Goal: Task Accomplishment & Management: Manage account settings

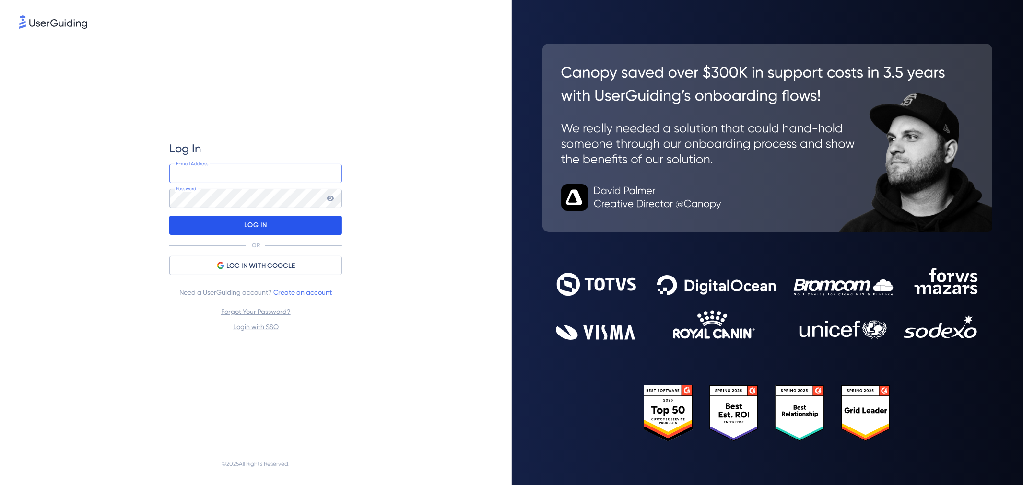
type input "[PERSON_NAME][EMAIL_ADDRESS][DOMAIN_NAME]"
click at [265, 230] on p "LOG IN" at bounding box center [256, 225] width 23 height 15
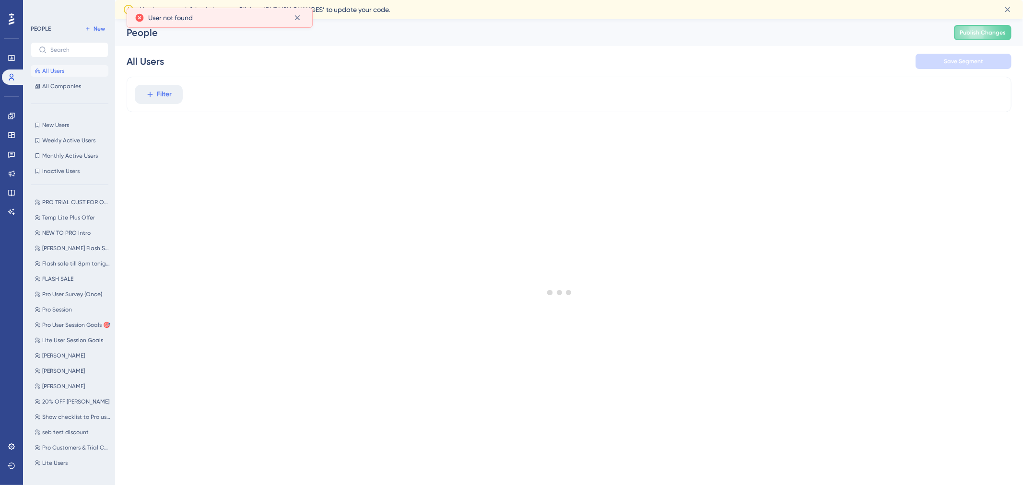
click at [131, 90] on div at bounding box center [559, 292] width 927 height 416
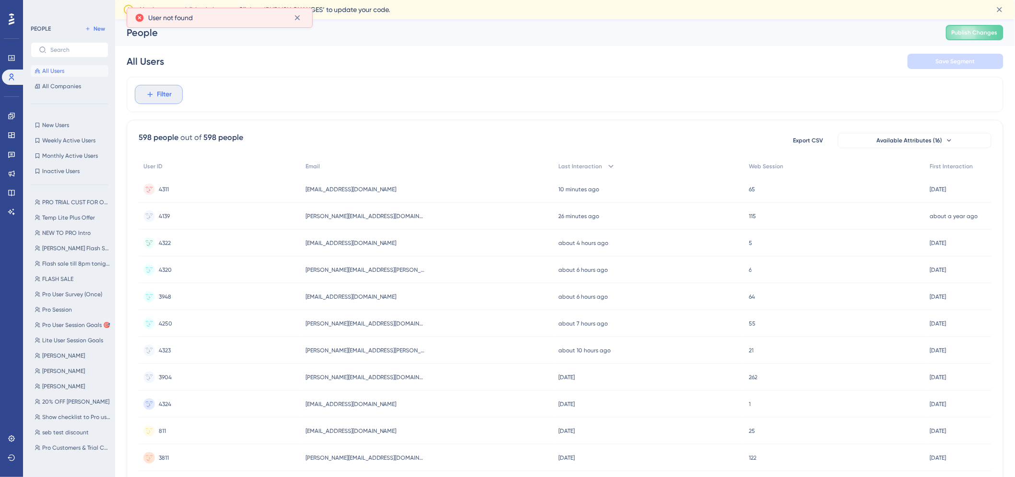
click at [152, 96] on icon at bounding box center [150, 94] width 9 height 9
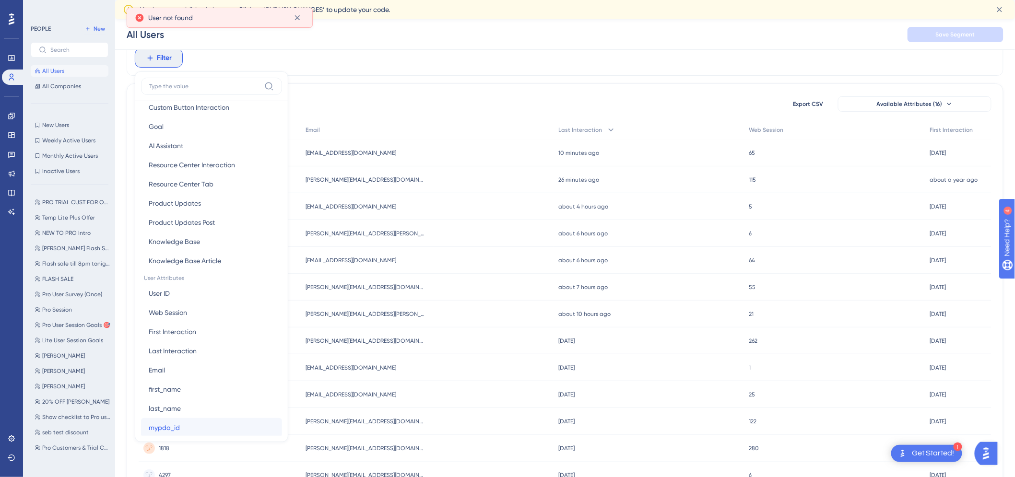
click at [174, 423] on span "mypda_id" at bounding box center [164, 428] width 31 height 12
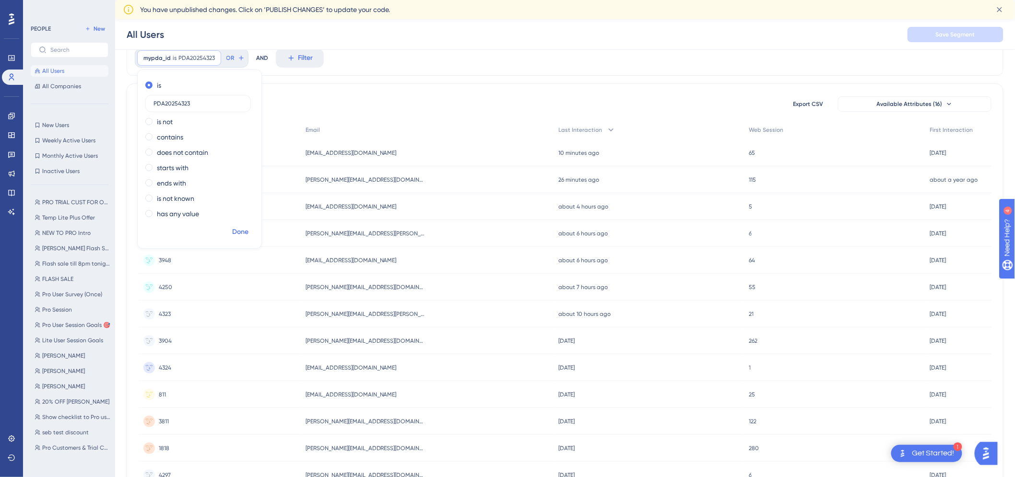
type input "PDA20254323"
click at [238, 235] on span "Done" at bounding box center [240, 232] width 16 height 12
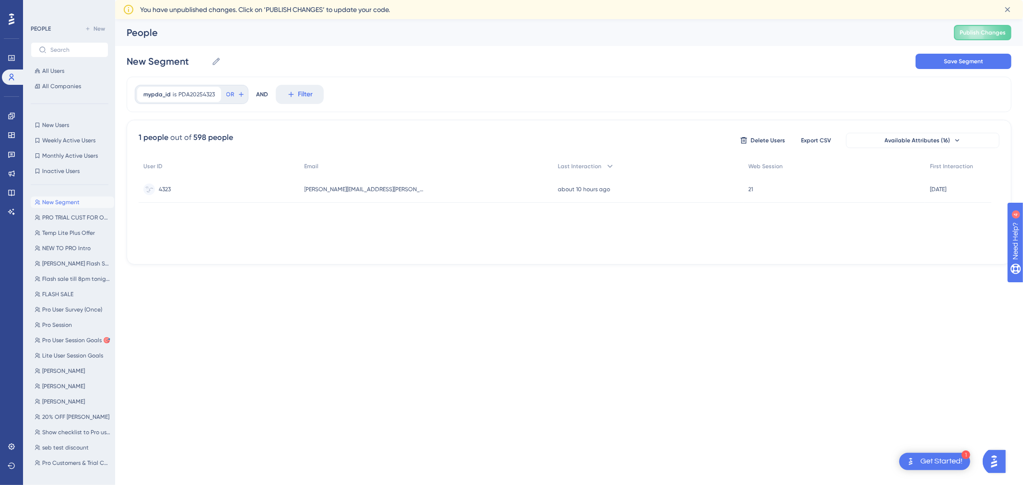
click at [387, 188] on span "[PERSON_NAME][EMAIL_ADDRESS][PERSON_NAME][DOMAIN_NAME]" at bounding box center [365, 190] width 120 height 8
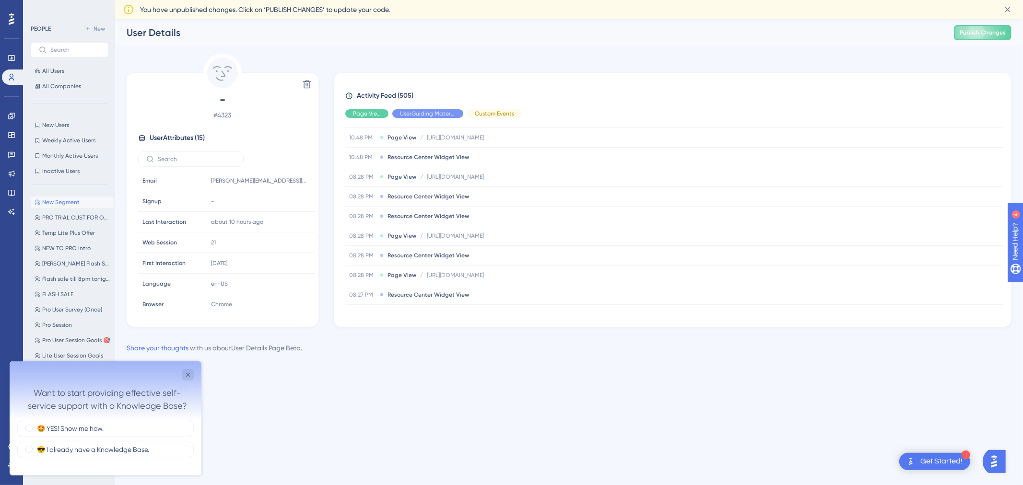
scroll to position [4120, 0]
click at [188, 374] on icon "Close survey" at bounding box center [188, 375] width 8 height 8
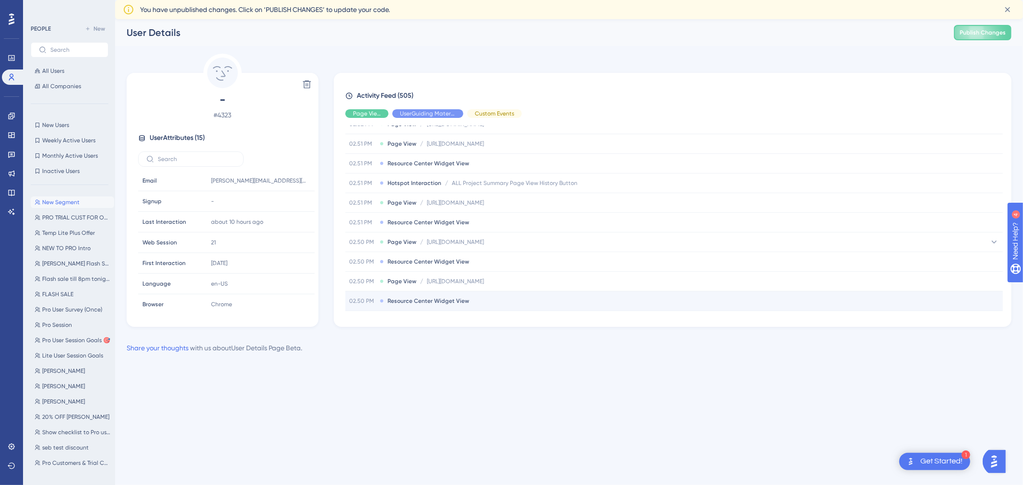
scroll to position [9029, 0]
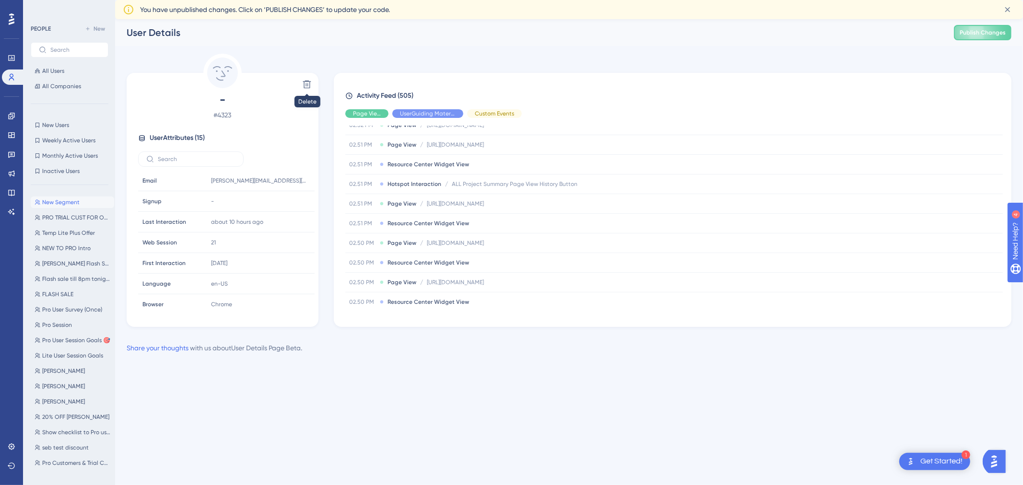
click at [762, 0] on html "1 Get Started! Performance Users Engagement Widgets Feedback Product Updates Kn…" at bounding box center [511, 0] width 1023 height 0
click at [754, 361] on div "Performance Users Engagement Widgets Feedback Product Updates Knowledge Base AI…" at bounding box center [569, 194] width 908 height 350
drag, startPoint x: 734, startPoint y: 334, endPoint x: 691, endPoint y: 315, distance: 46.8
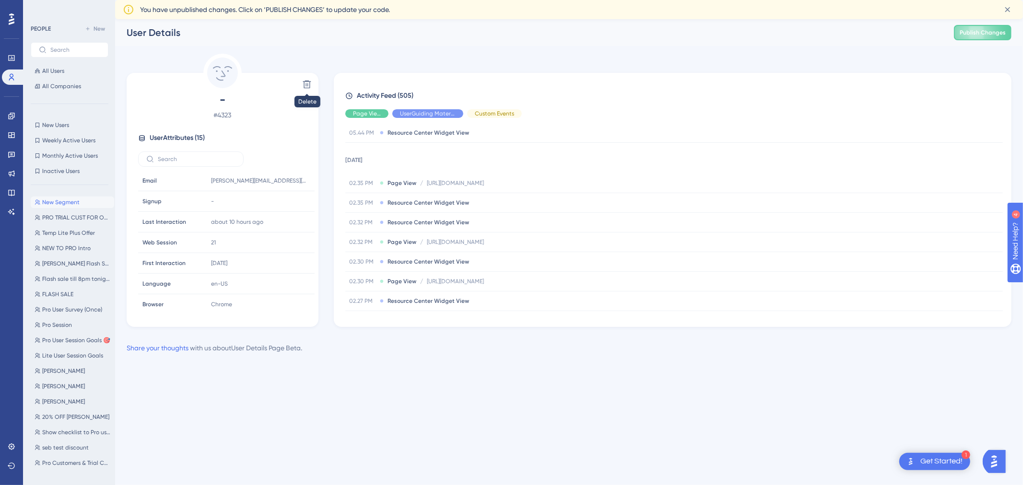
click at [732, 334] on div "Delete - # 4323 User Attributes ( 15 ) Email Email [PERSON_NAME][EMAIL_ADDRESS]…" at bounding box center [569, 204] width 885 height 300
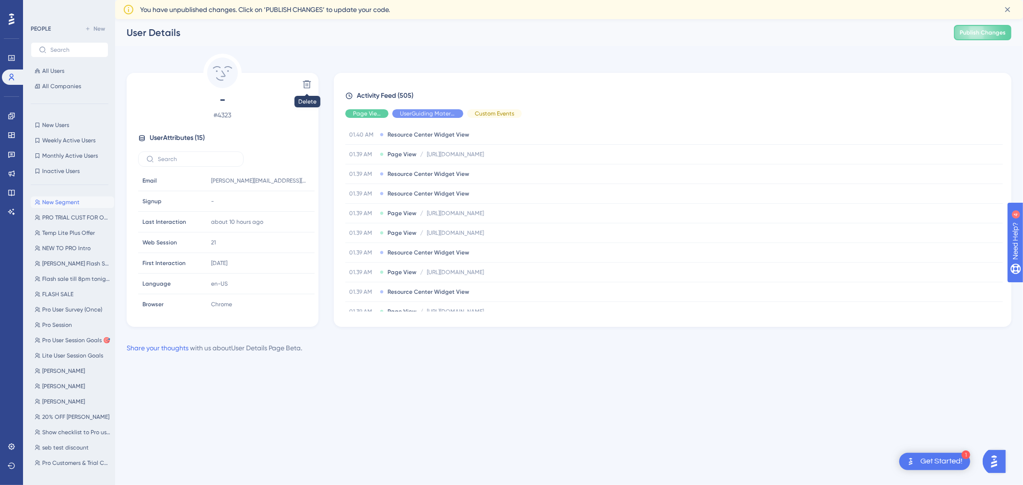
click at [787, 353] on div "Share your thoughts with us about User Details Page Beta ." at bounding box center [569, 348] width 885 height 12
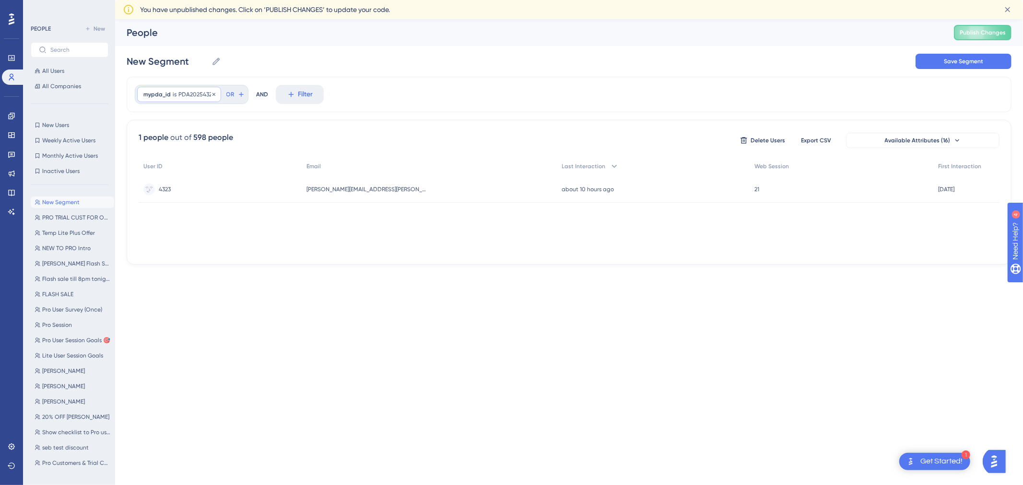
click at [185, 91] on span "PDA20254323" at bounding box center [196, 95] width 36 height 8
click at [178, 140] on input "PDA20254323" at bounding box center [197, 140] width 89 height 7
type input "PDA20254320"
click at [232, 270] on span "Done" at bounding box center [240, 269] width 16 height 12
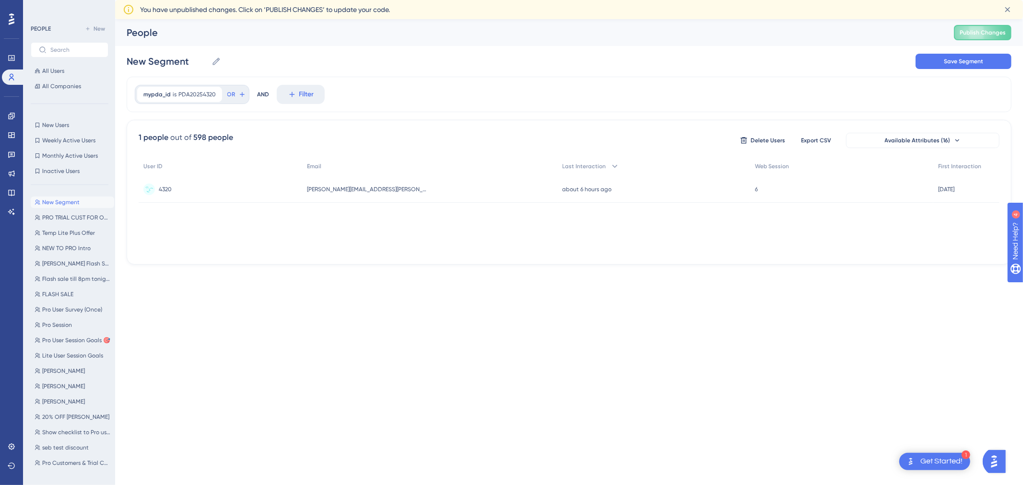
click at [347, 189] on span "[PERSON_NAME][EMAIL_ADDRESS][PERSON_NAME][DOMAIN_NAME]" at bounding box center [367, 190] width 120 height 8
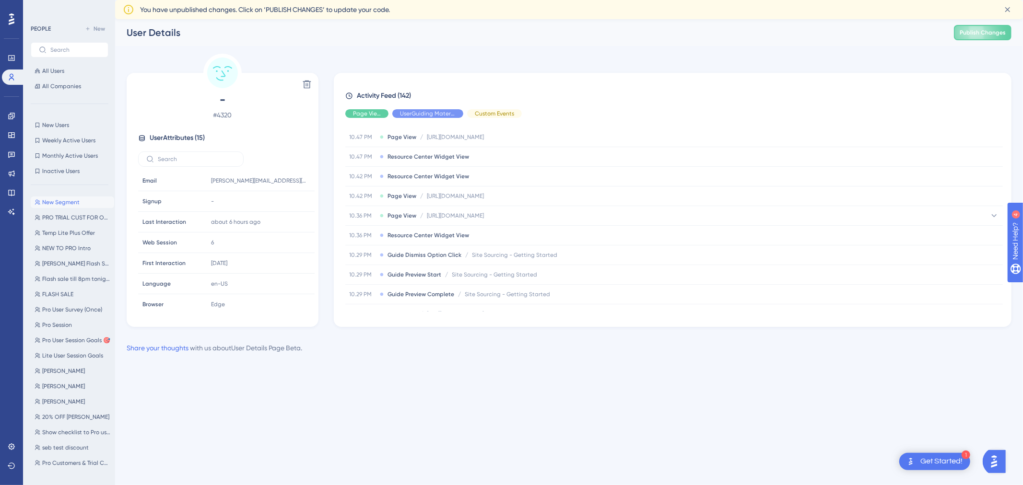
scroll to position [734, 0]
click at [552, 0] on html "1 Get Started! Performance Users Engagement Widgets Feedback Product Updates Kn…" at bounding box center [511, 0] width 1023 height 0
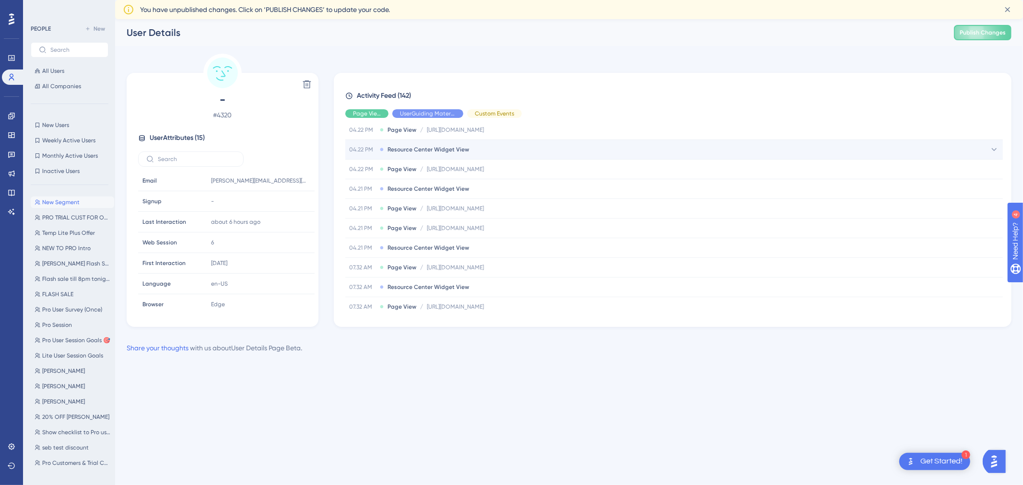
scroll to position [106, 0]
click at [401, 356] on div "Performance Users Engagement Widgets Feedback Product Updates Knowledge Base AI…" at bounding box center [569, 194] width 908 height 350
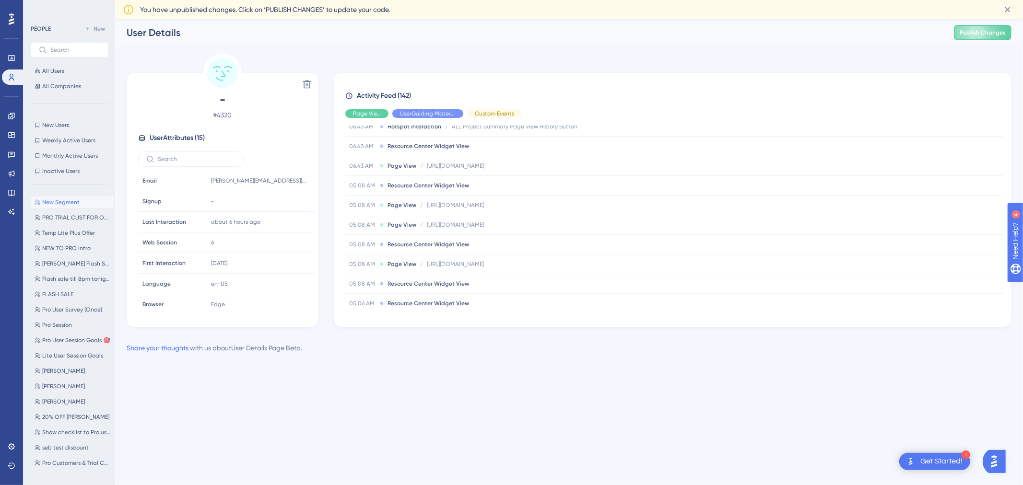
scroll to position [426, 0]
click at [416, 373] on div "Performance Users Engagement Widgets Feedback Product Updates Knowledge Base AI…" at bounding box center [511, 192] width 1023 height 385
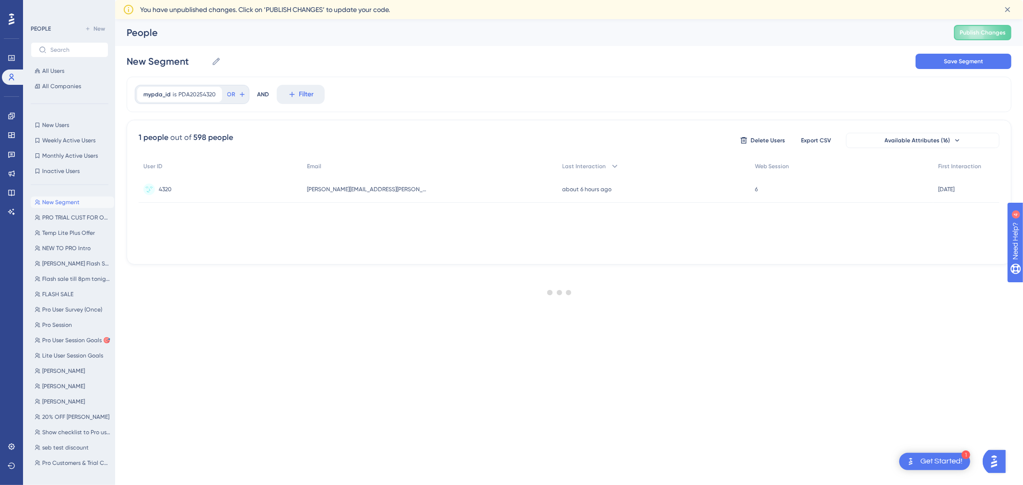
click at [198, 93] on div at bounding box center [559, 292] width 927 height 416
click at [198, 91] on span "PDA20254320" at bounding box center [196, 95] width 37 height 8
click at [176, 140] on input "PDA20254320" at bounding box center [197, 140] width 89 height 7
type input "PDA20254322"
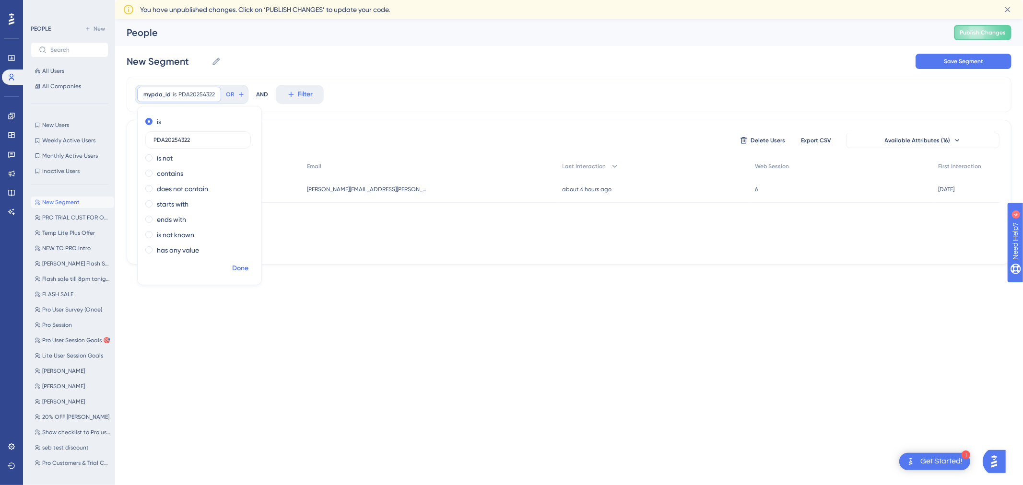
click at [233, 269] on span "Done" at bounding box center [240, 269] width 16 height 12
click at [344, 191] on span "[EMAIL_ADDRESS][DOMAIN_NAME]" at bounding box center [359, 190] width 91 height 8
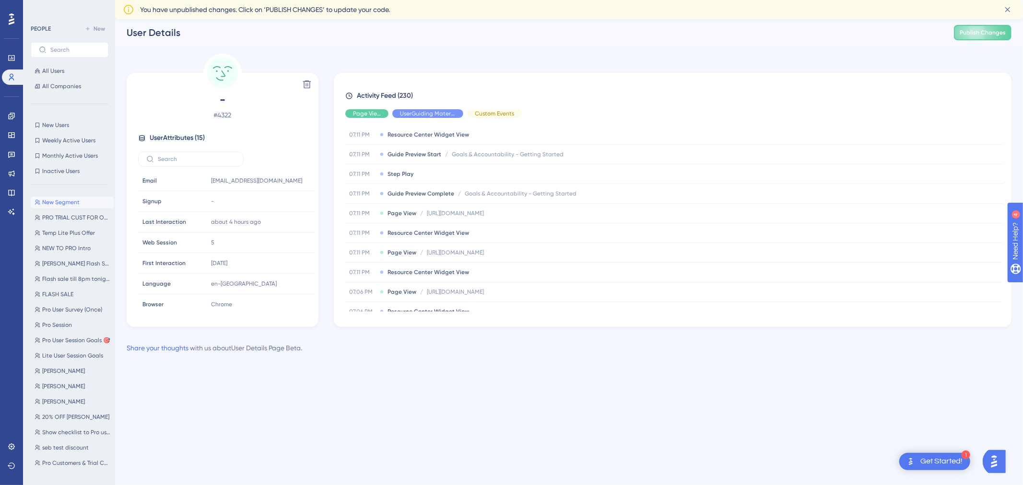
scroll to position [4880, 0]
